Goal: Find specific page/section: Find specific page/section

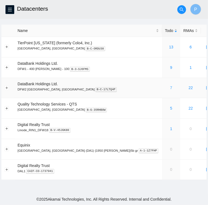
click at [170, 89] on link "7" at bounding box center [171, 88] width 2 height 4
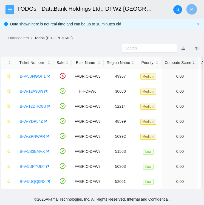
click at [11, 9] on icon "menu" at bounding box center [10, 9] width 4 height 4
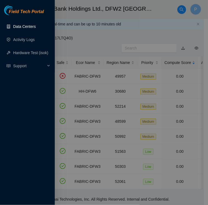
click at [19, 24] on link "Data Centers" at bounding box center [24, 26] width 22 height 4
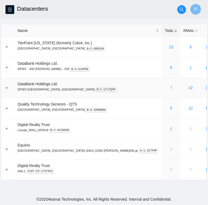
click at [170, 88] on link "7" at bounding box center [171, 88] width 2 height 4
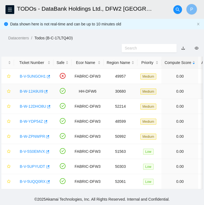
scroll to position [1, 0]
